Goal: Task Accomplishment & Management: Manage account settings

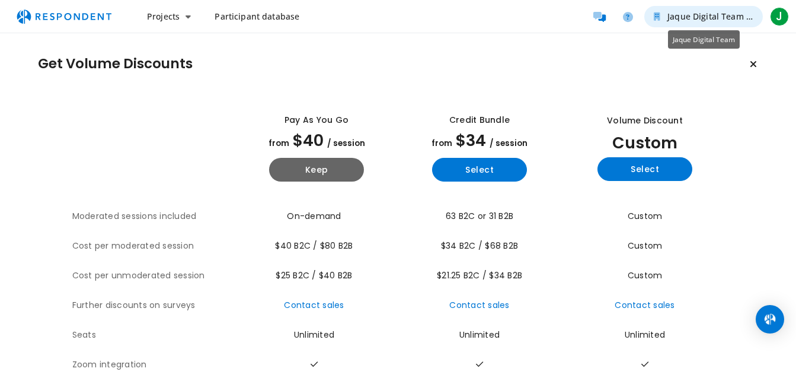
click at [750, 18] on icon "Jaque Digital Team" at bounding box center [752, 16] width 5 height 8
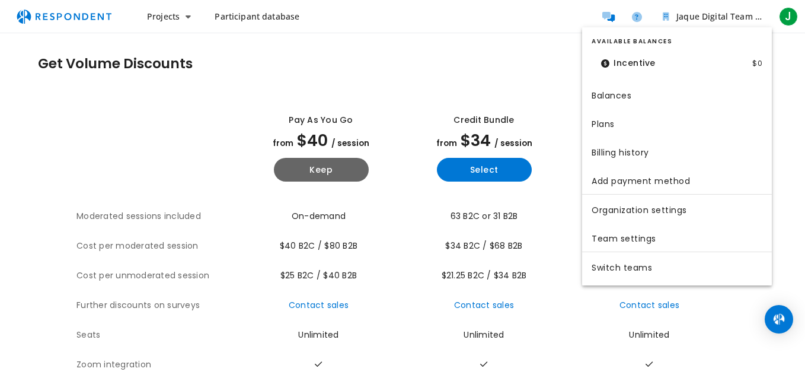
click at [789, 103] on md-backdrop at bounding box center [402, 190] width 805 height 381
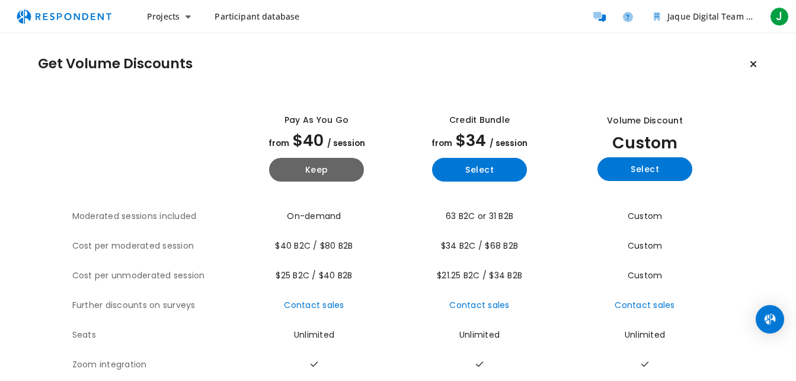
scroll to position [116, 0]
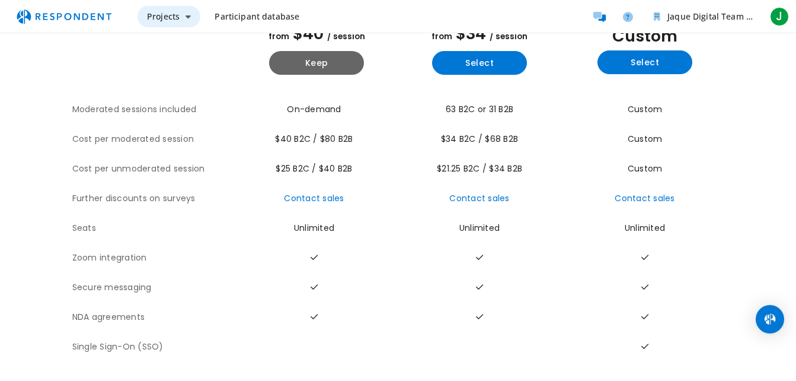
click at [187, 17] on icon "Main navigation" at bounding box center [188, 16] width 5 height 8
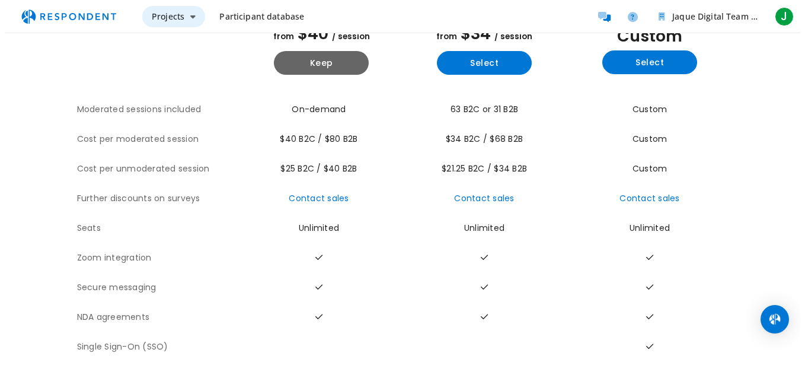
scroll to position [0, 0]
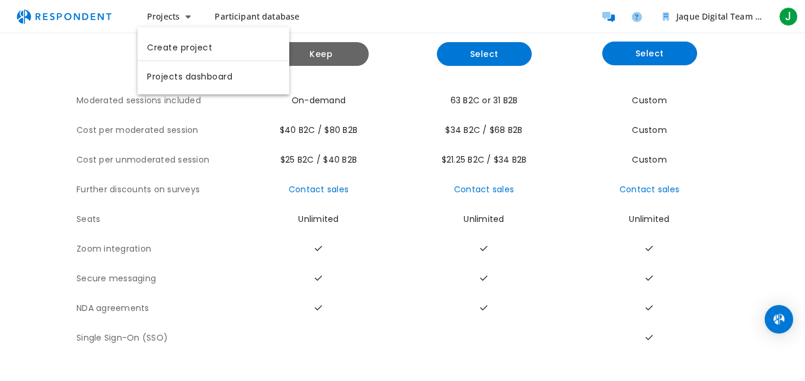
click at [112, 53] on md-backdrop at bounding box center [402, 248] width 805 height 496
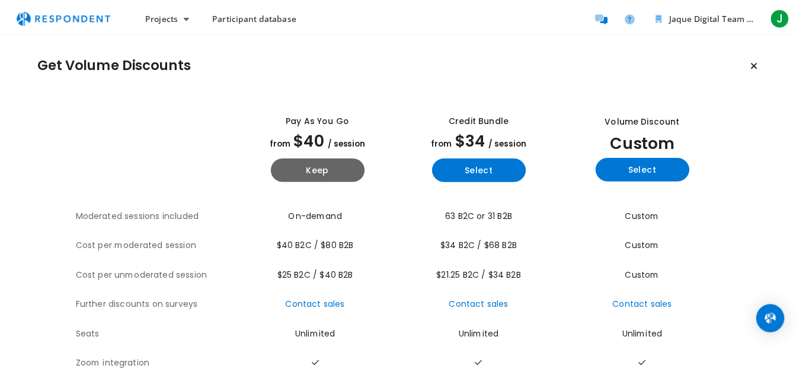
scroll to position [116, 0]
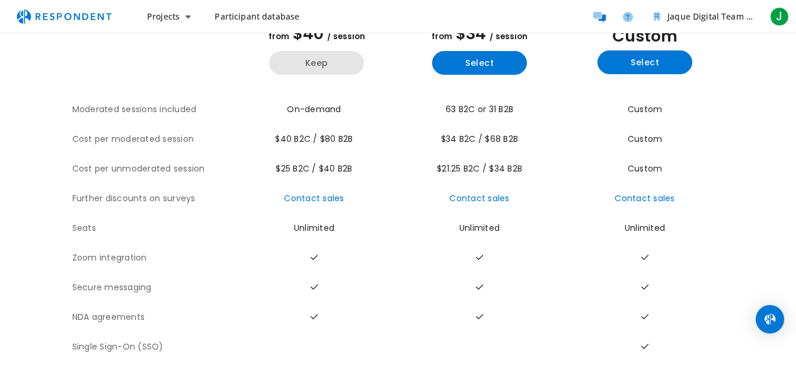
click at [330, 56] on button "Keep" at bounding box center [316, 63] width 95 height 24
